Goal: Navigation & Orientation: Find specific page/section

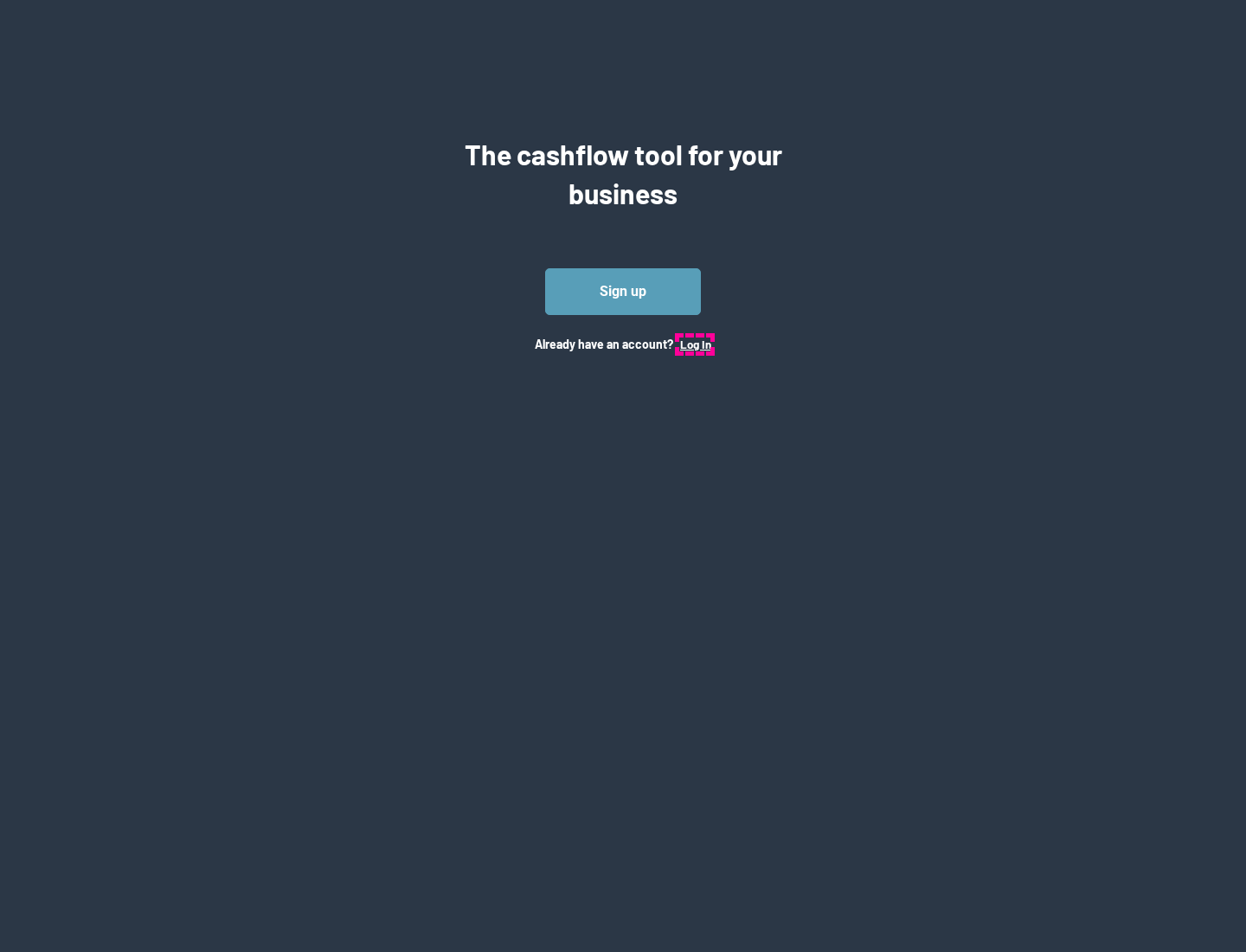
click at [694, 343] on button "Log In" at bounding box center [695, 344] width 31 height 14
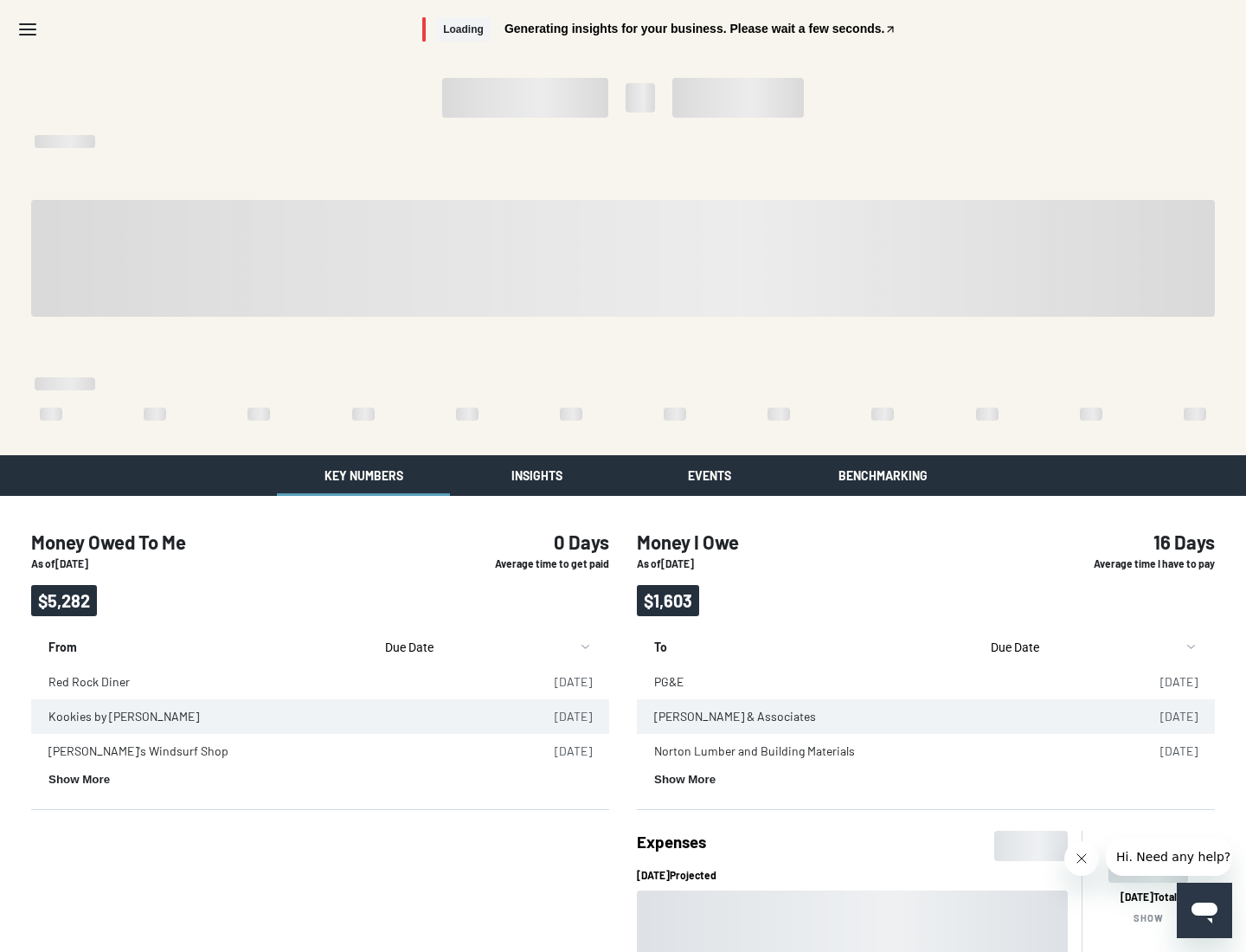
click at [537, 475] on button "Insights" at bounding box center [537, 475] width 173 height 41
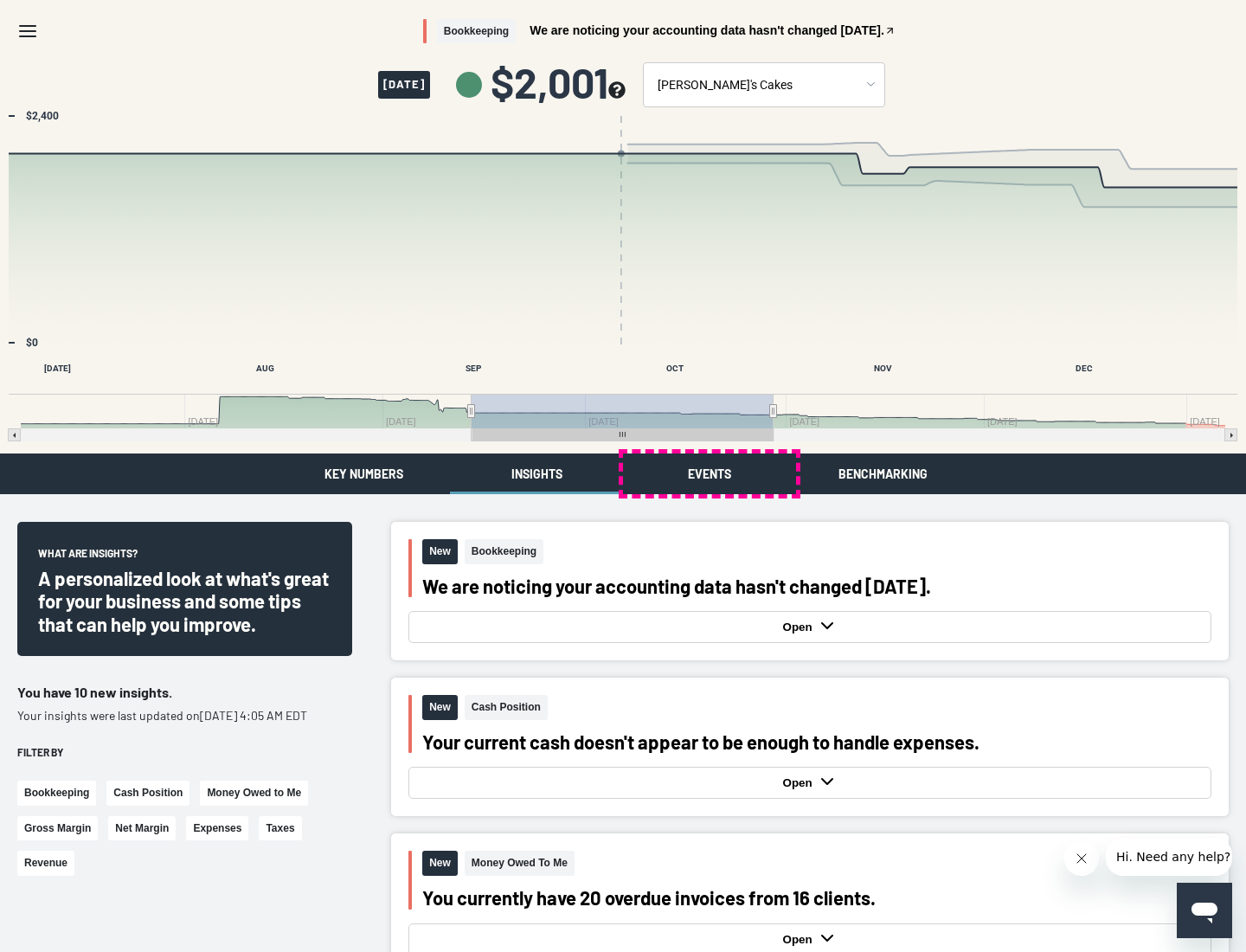
click at [709, 473] on button "Events" at bounding box center [709, 473] width 173 height 41
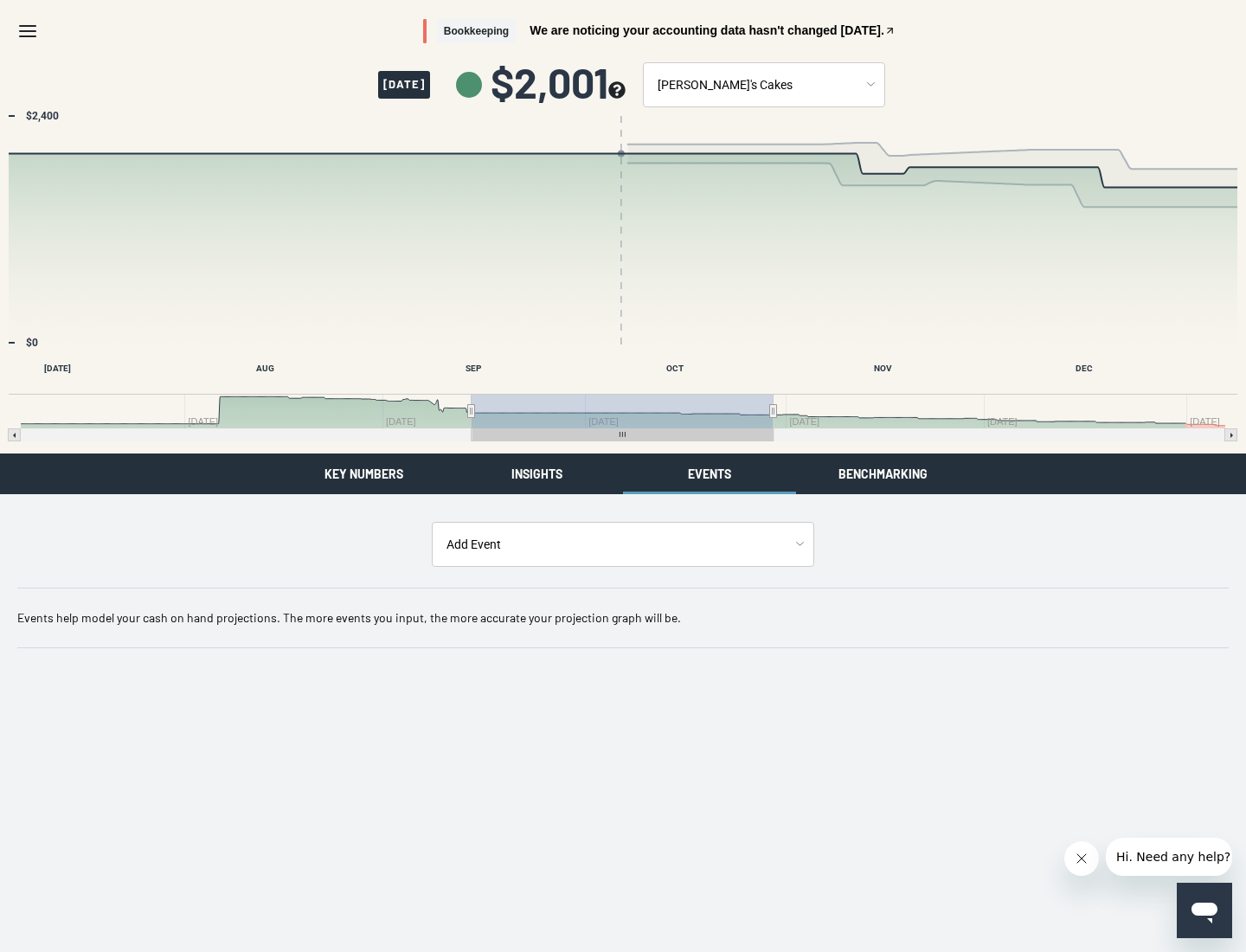
click at [883, 473] on button "Benchmarking" at bounding box center [883, 473] width 173 height 41
